Goal: Browse casually: Explore the website without a specific task or goal

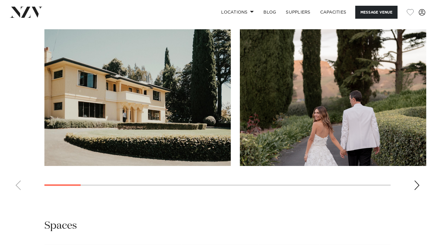
scroll to position [579, 0]
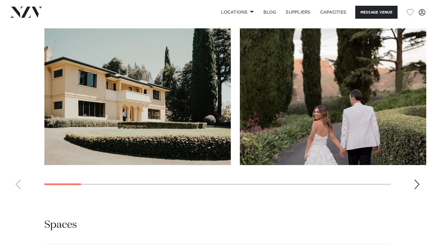
click at [416, 180] on div "Next slide" at bounding box center [417, 185] width 6 height 10
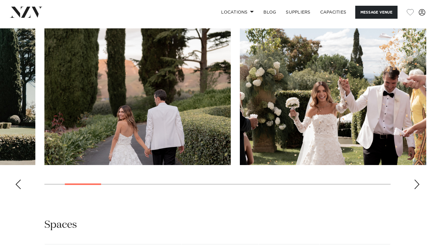
click at [416, 180] on div "Next slide" at bounding box center [417, 185] width 6 height 10
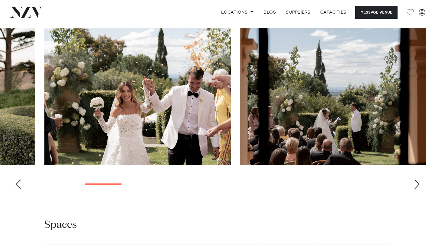
click at [416, 180] on div "Next slide" at bounding box center [417, 185] width 6 height 10
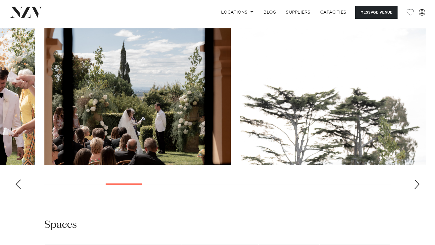
click at [416, 180] on div "Next slide" at bounding box center [417, 185] width 6 height 10
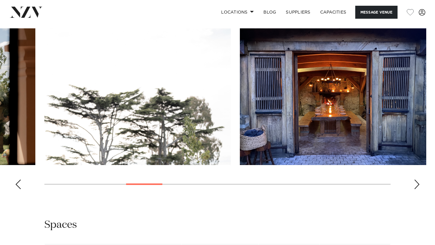
click at [416, 180] on div "Next slide" at bounding box center [417, 185] width 6 height 10
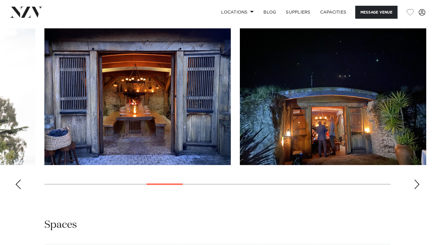
click at [416, 180] on div "Next slide" at bounding box center [417, 185] width 6 height 10
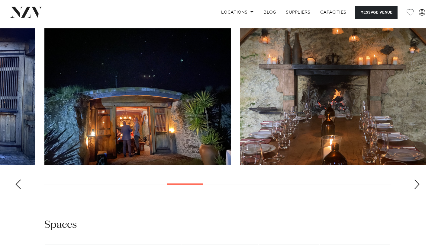
click at [416, 180] on div "Next slide" at bounding box center [417, 185] width 6 height 10
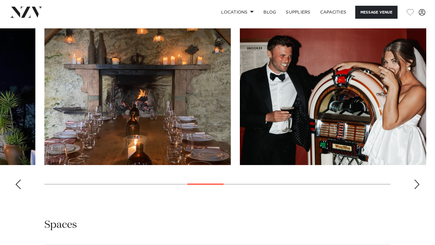
click at [416, 180] on div "Next slide" at bounding box center [417, 185] width 6 height 10
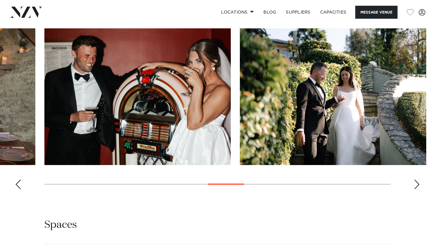
click at [416, 180] on div "Next slide" at bounding box center [417, 185] width 6 height 10
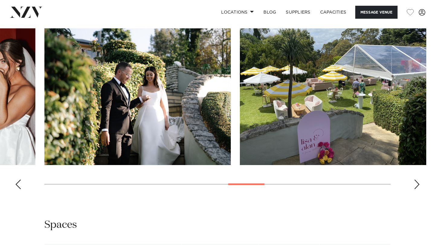
click at [416, 180] on div "Next slide" at bounding box center [417, 185] width 6 height 10
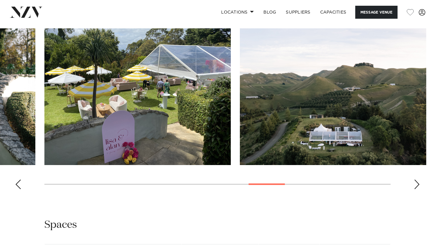
click at [416, 180] on div "Next slide" at bounding box center [417, 185] width 6 height 10
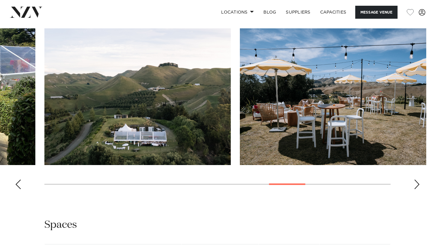
click at [416, 180] on div "Next slide" at bounding box center [417, 185] width 6 height 10
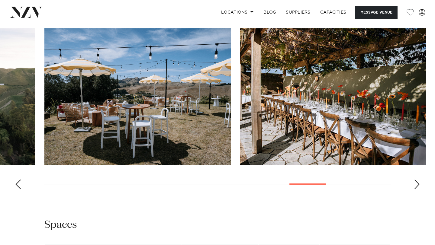
click at [416, 180] on div "Next slide" at bounding box center [417, 185] width 6 height 10
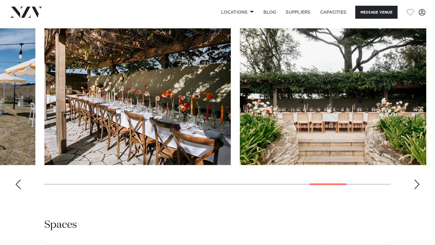
click at [416, 180] on div "Next slide" at bounding box center [417, 185] width 6 height 10
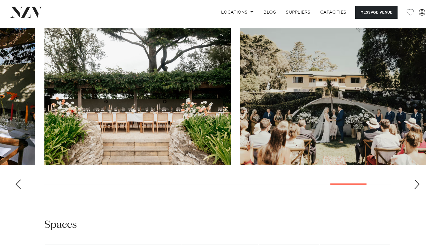
click at [416, 180] on div "Next slide" at bounding box center [417, 185] width 6 height 10
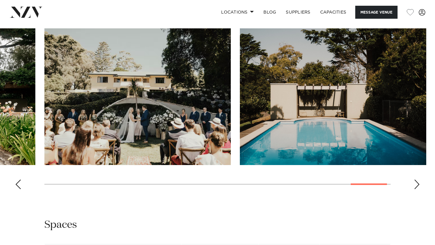
click at [416, 180] on div "Next slide" at bounding box center [417, 185] width 6 height 10
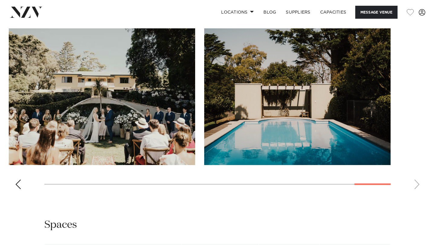
click at [416, 173] on swiper-container at bounding box center [217, 111] width 435 height 166
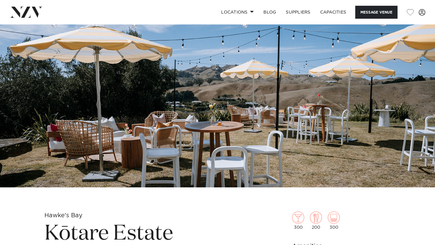
scroll to position [41, 0]
